Goal: Check status

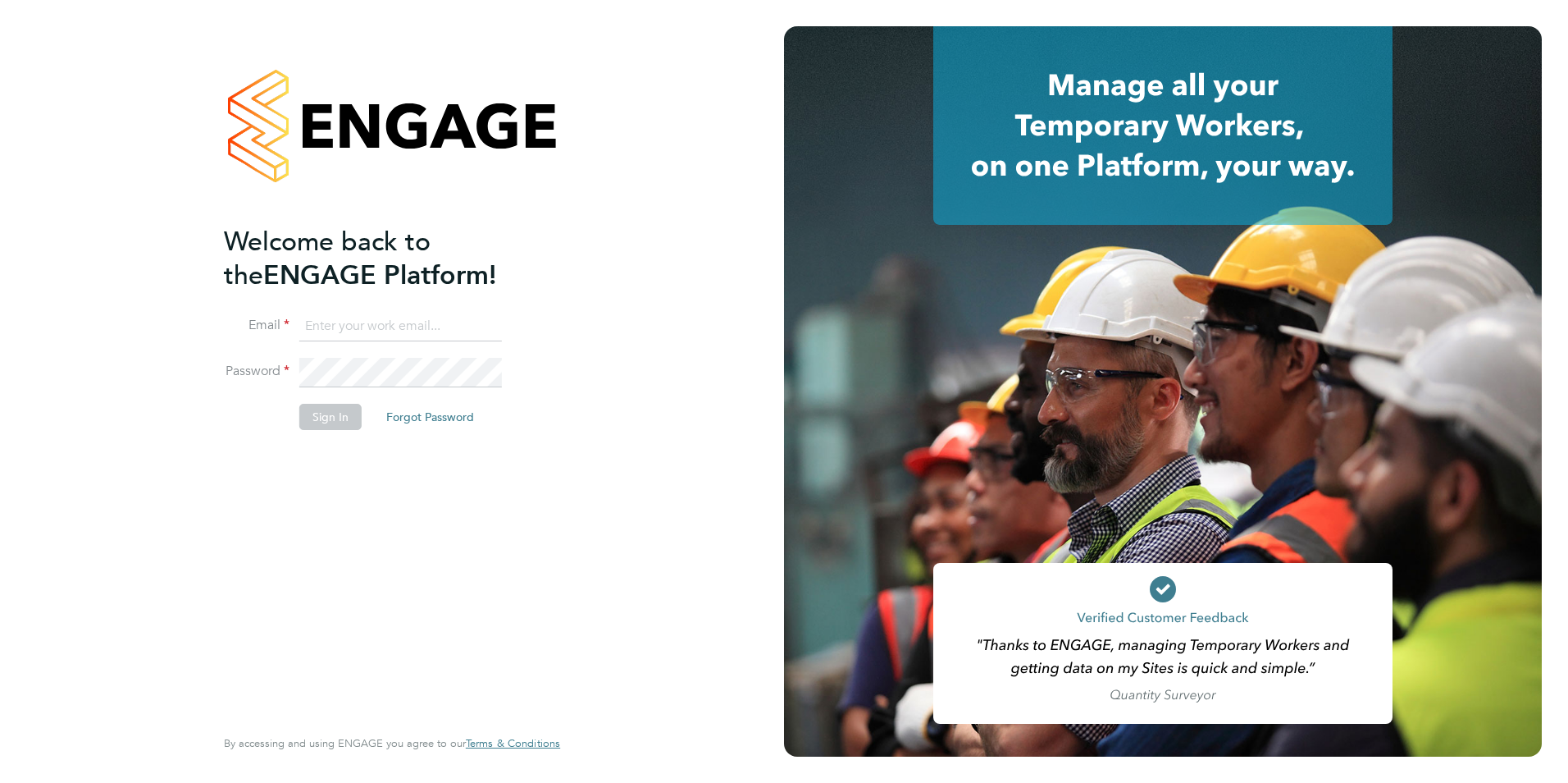
type input "shaun.white@linsco.com"
click at [341, 415] on button "Sign In" at bounding box center [330, 417] width 63 height 26
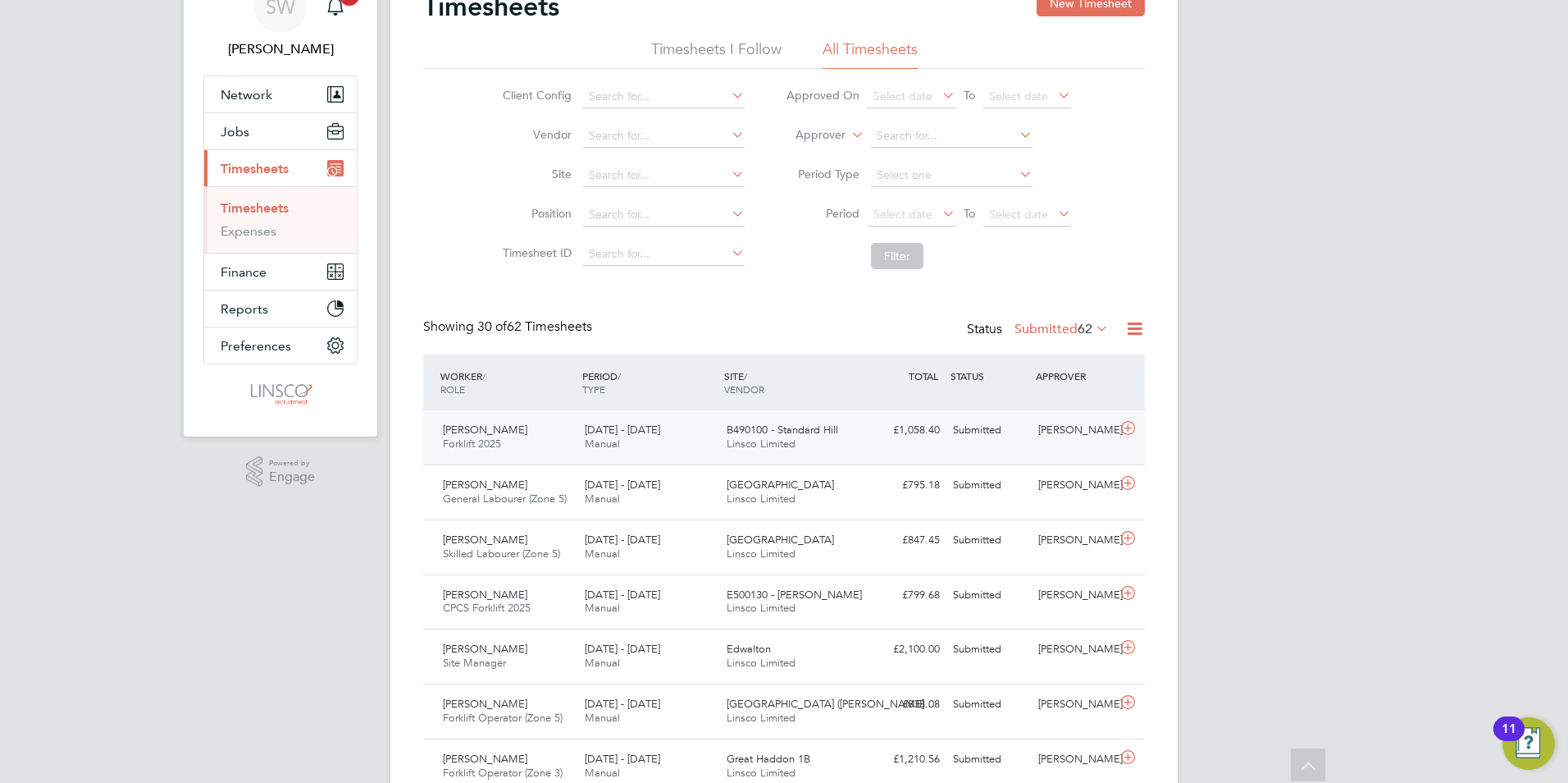
click at [933, 440] on div "£1,058.40 Submitted" at bounding box center [903, 430] width 86 height 27
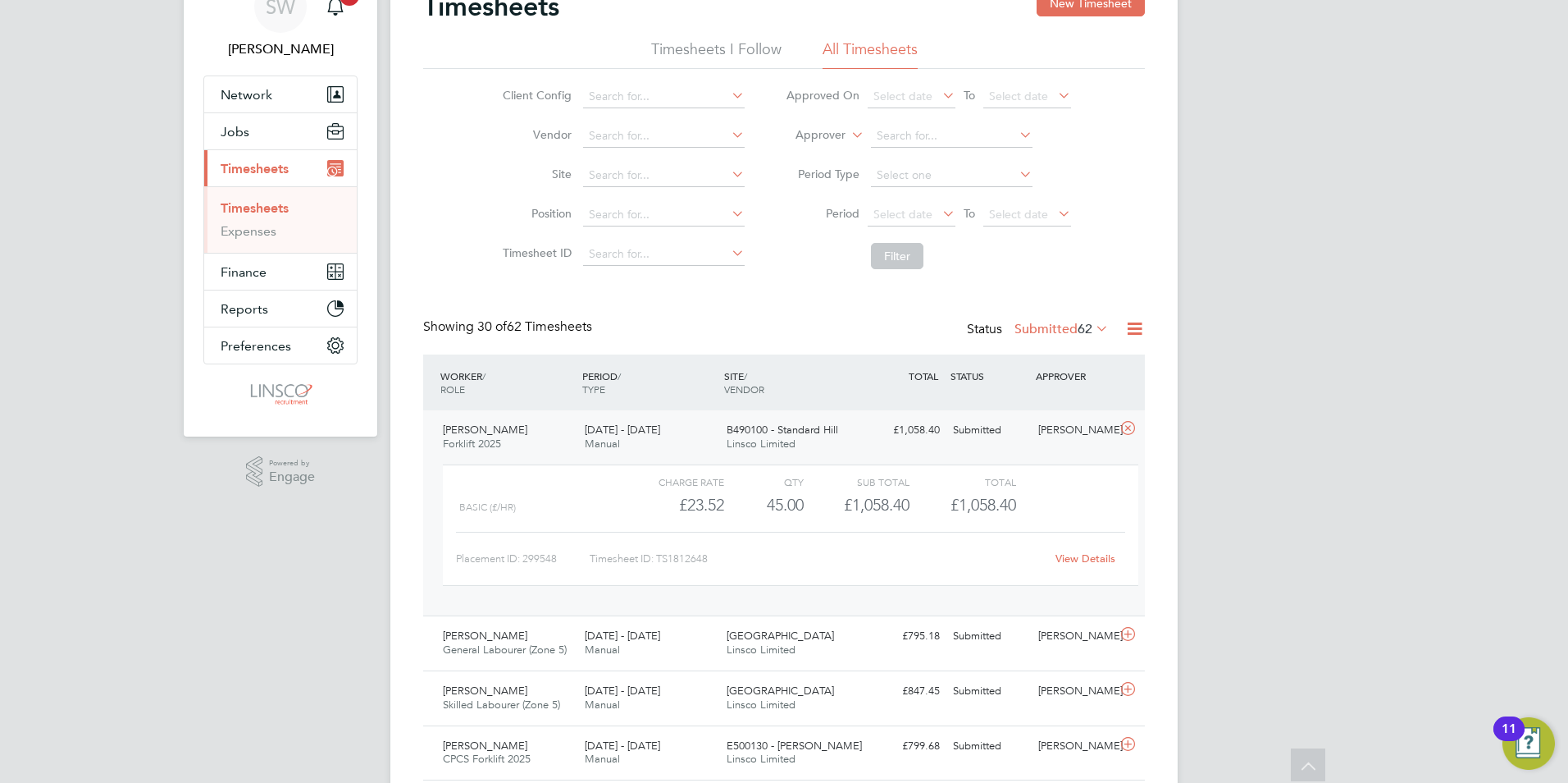
click at [1103, 556] on link "View Details" at bounding box center [1085, 558] width 60 height 13
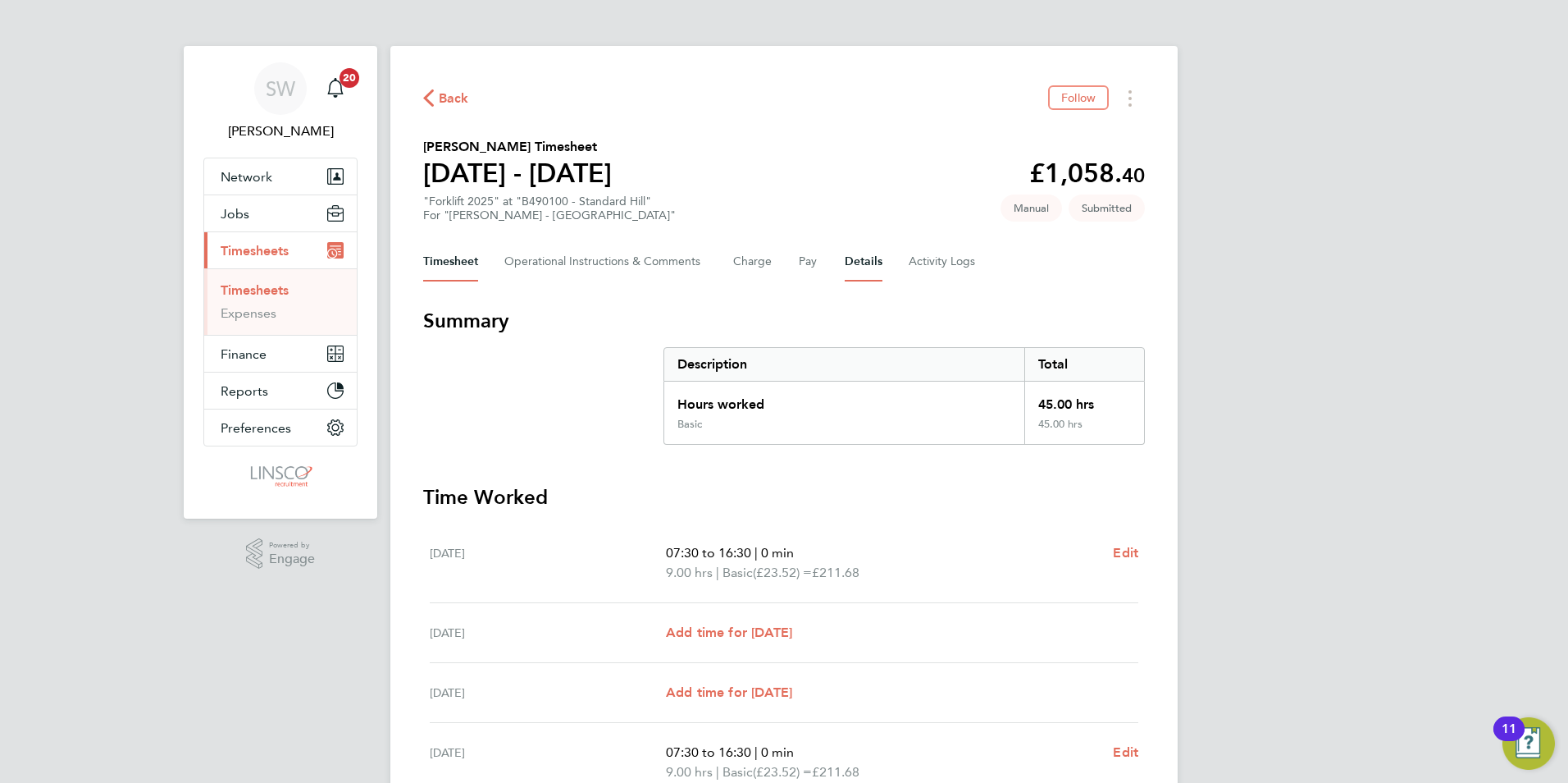
click at [855, 256] on button "Details" at bounding box center [863, 262] width 38 height 39
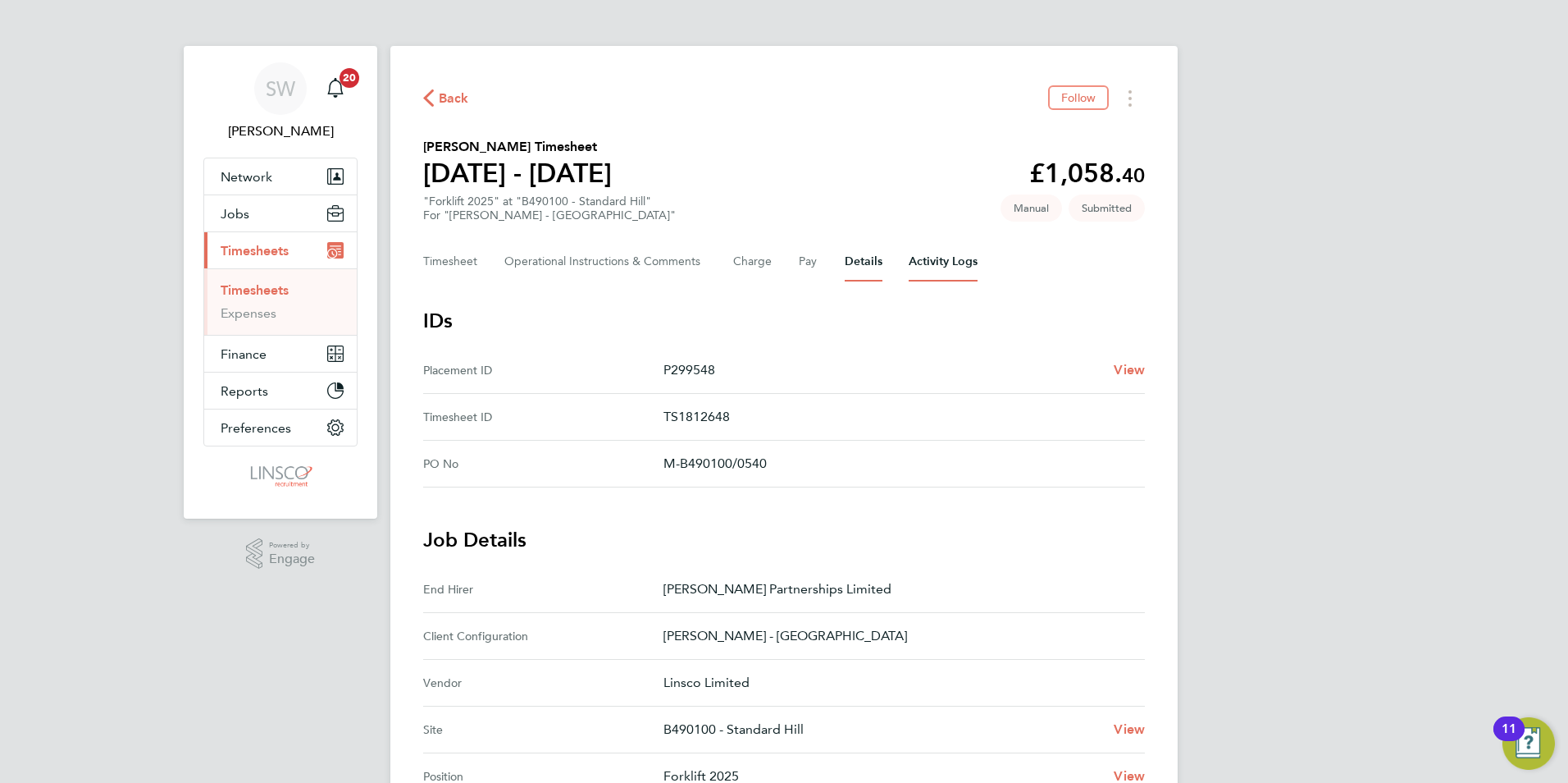
click at [937, 250] on Logs-tab "Activity Logs" at bounding box center [944, 262] width 69 height 39
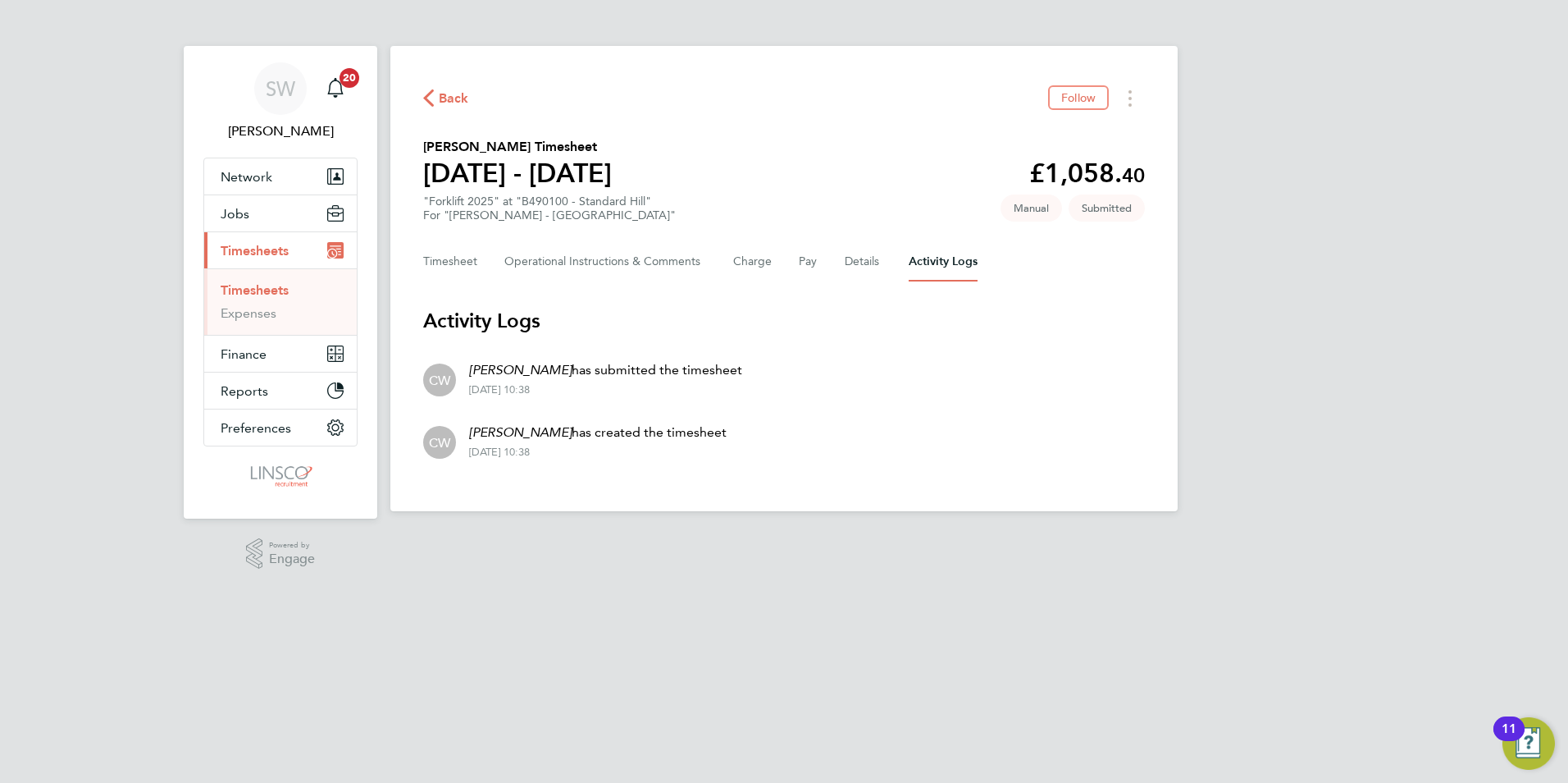
click at [432, 105] on icon "button" at bounding box center [428, 98] width 11 height 17
